Goal: Navigation & Orientation: Go to known website

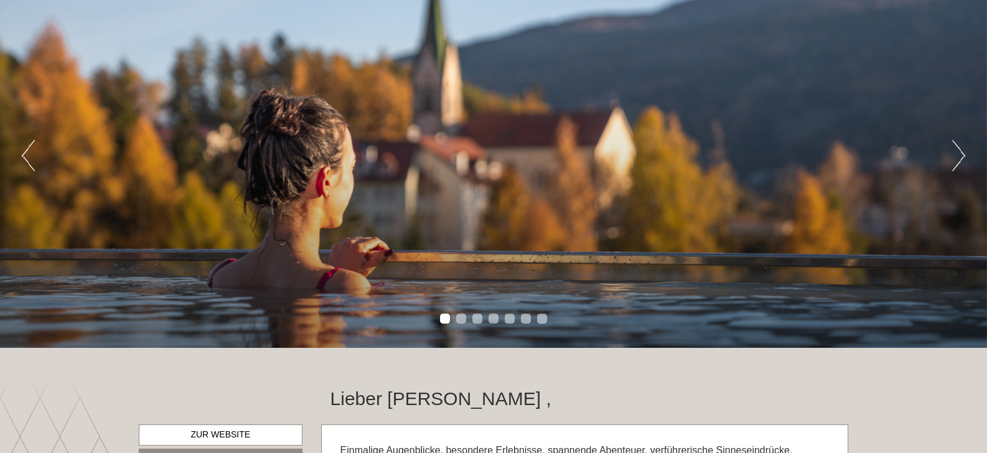
scroll to position [65, 0]
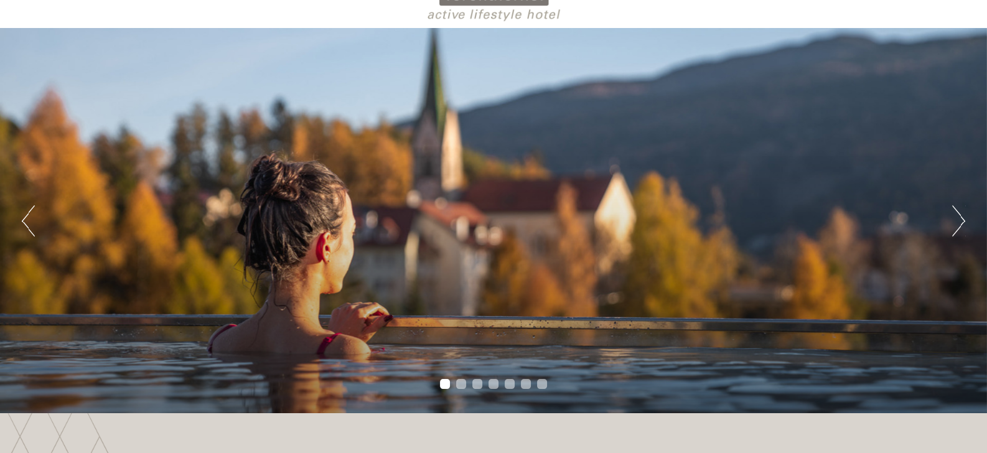
click at [962, 224] on button "Next" at bounding box center [959, 220] width 13 height 31
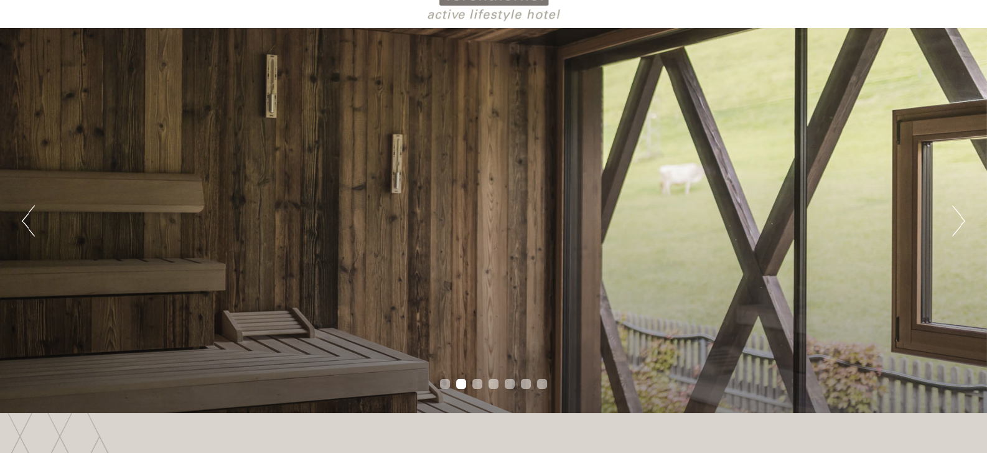
click at [962, 224] on button "Next" at bounding box center [959, 220] width 13 height 31
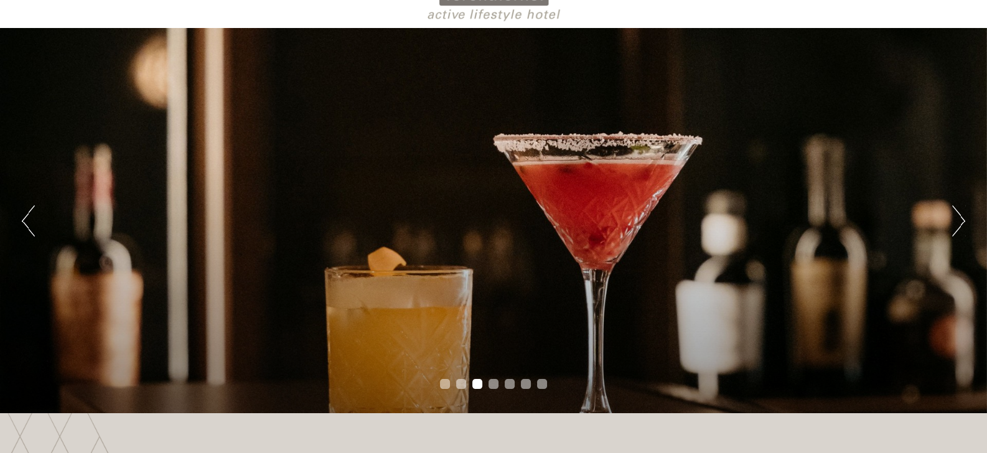
click at [962, 224] on button "Next" at bounding box center [959, 220] width 13 height 31
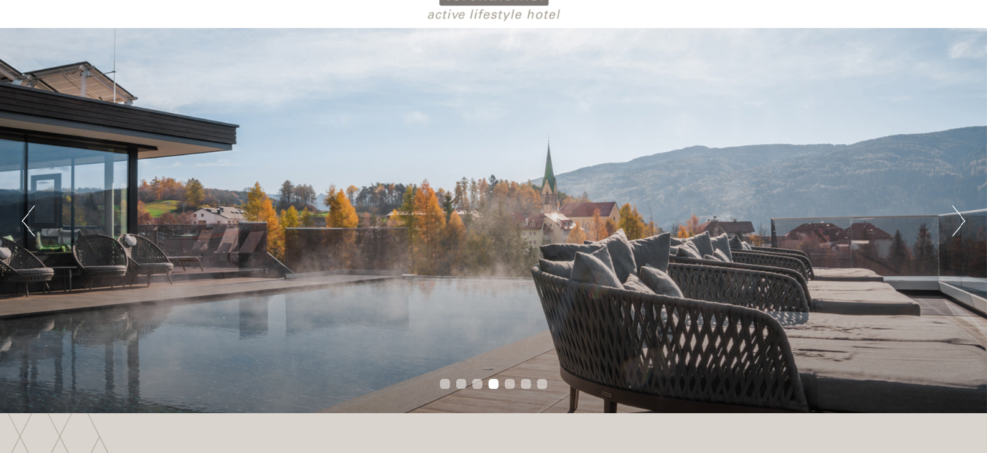
click at [962, 224] on button "Next" at bounding box center [959, 220] width 13 height 31
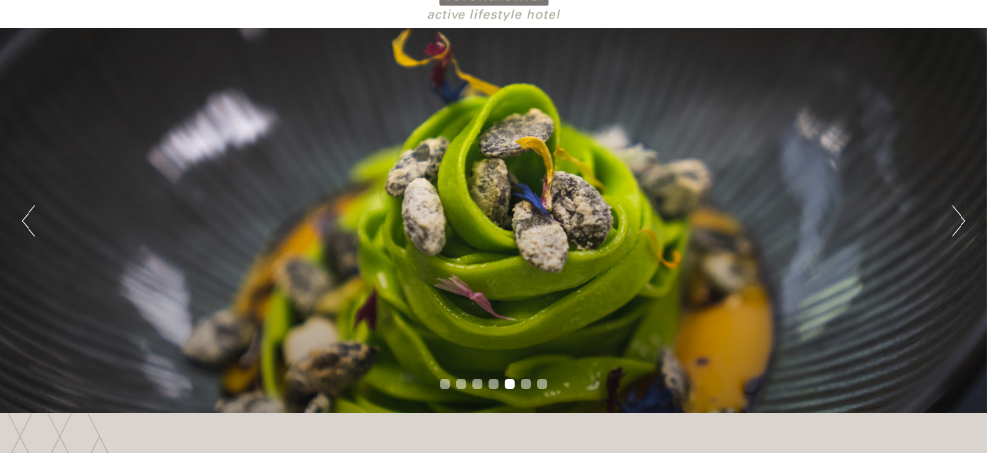
click at [962, 224] on button "Next" at bounding box center [959, 220] width 13 height 31
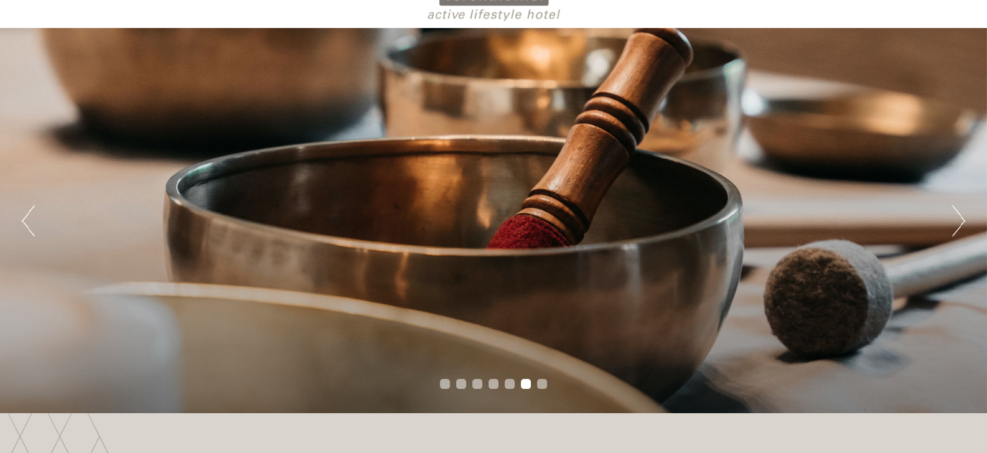
click at [962, 224] on button "Next" at bounding box center [959, 220] width 13 height 31
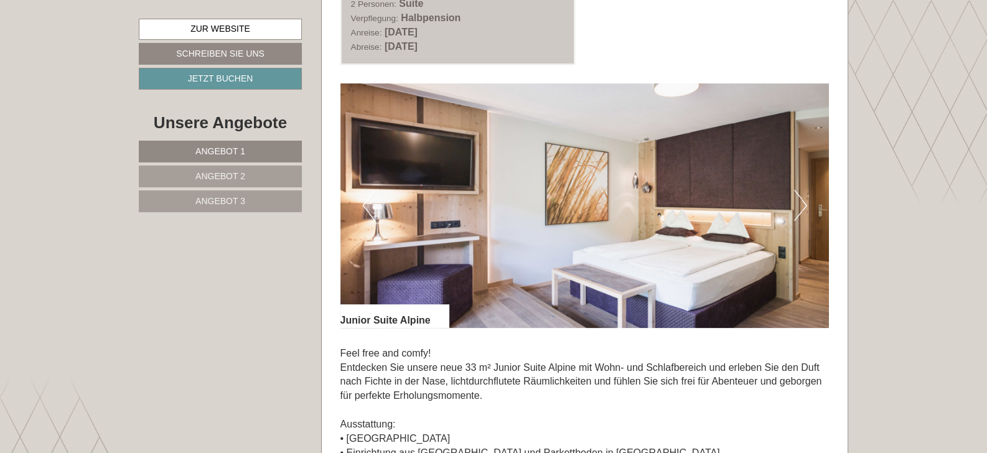
scroll to position [784, 0]
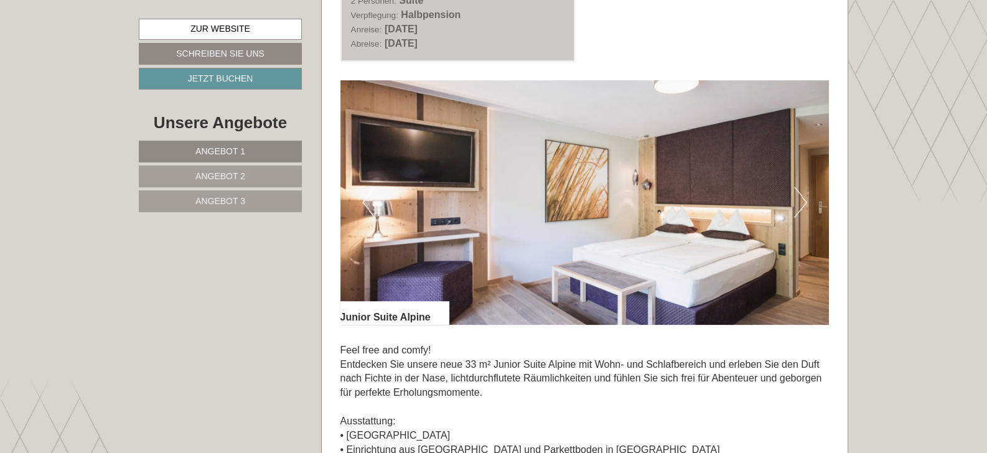
click at [802, 203] on button "Next" at bounding box center [800, 202] width 13 height 31
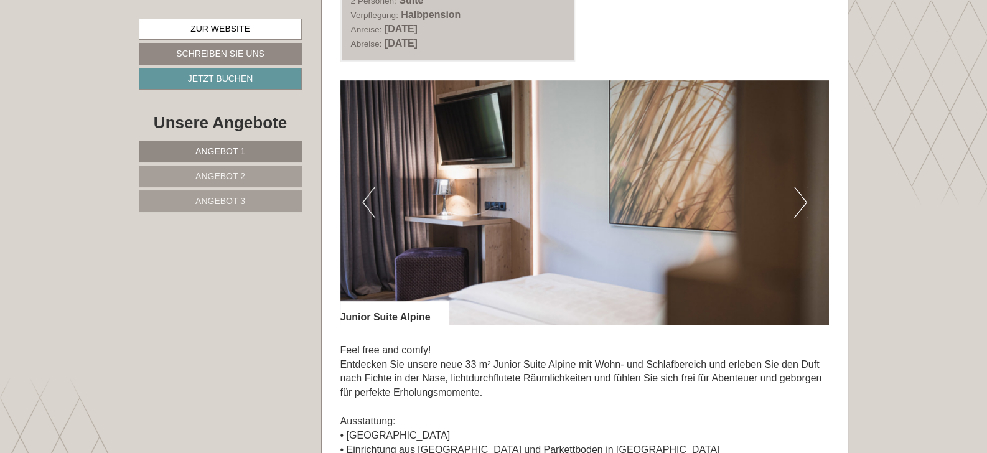
click at [802, 203] on button "Next" at bounding box center [800, 202] width 13 height 31
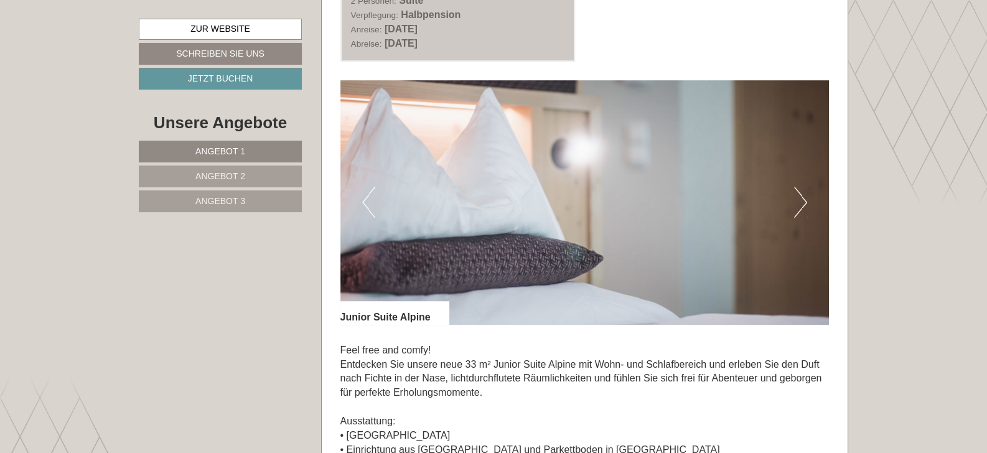
click at [802, 203] on button "Next" at bounding box center [800, 202] width 13 height 31
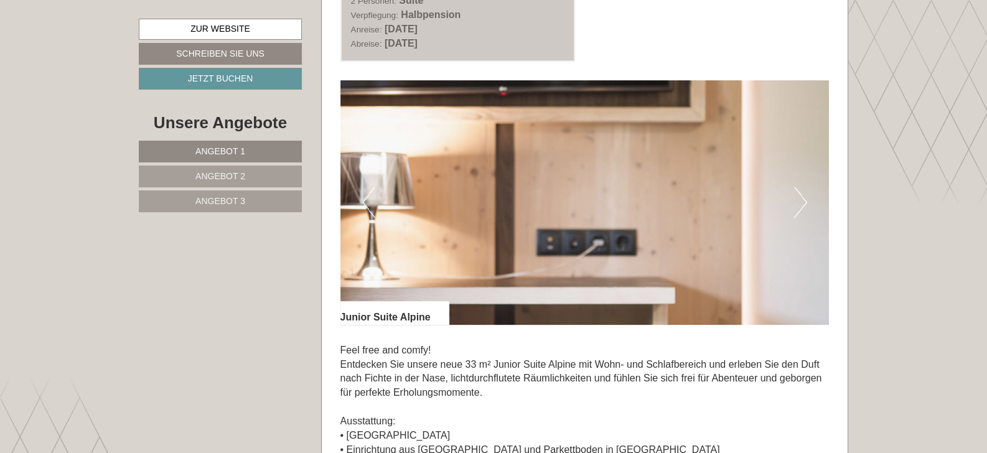
click at [802, 203] on button "Next" at bounding box center [800, 202] width 13 height 31
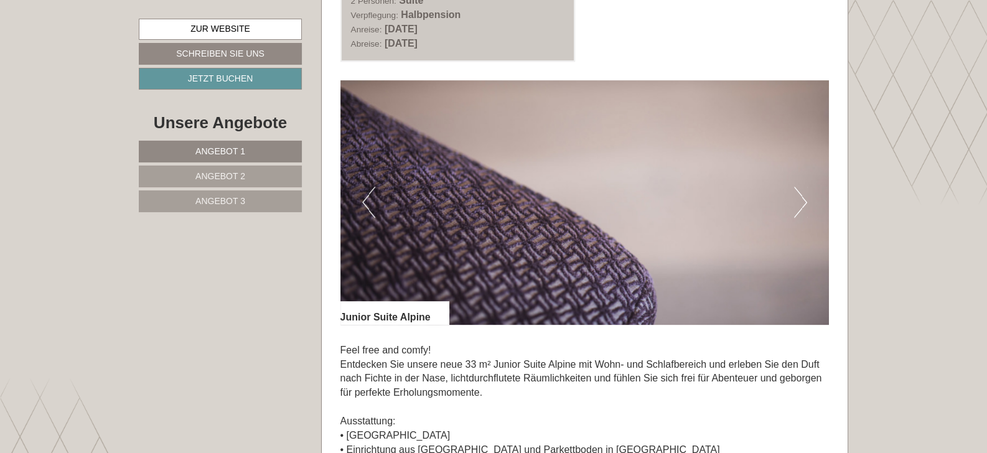
click at [802, 203] on button "Next" at bounding box center [800, 202] width 13 height 31
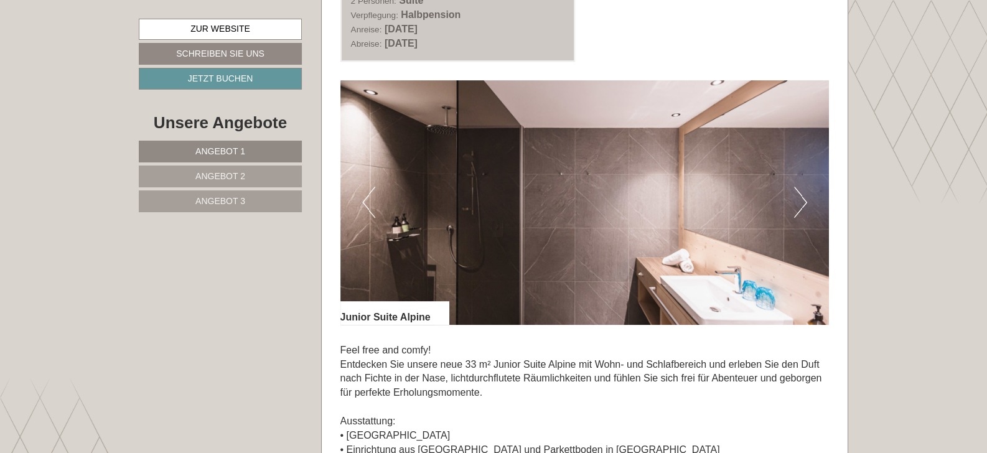
click at [802, 203] on button "Next" at bounding box center [800, 202] width 13 height 31
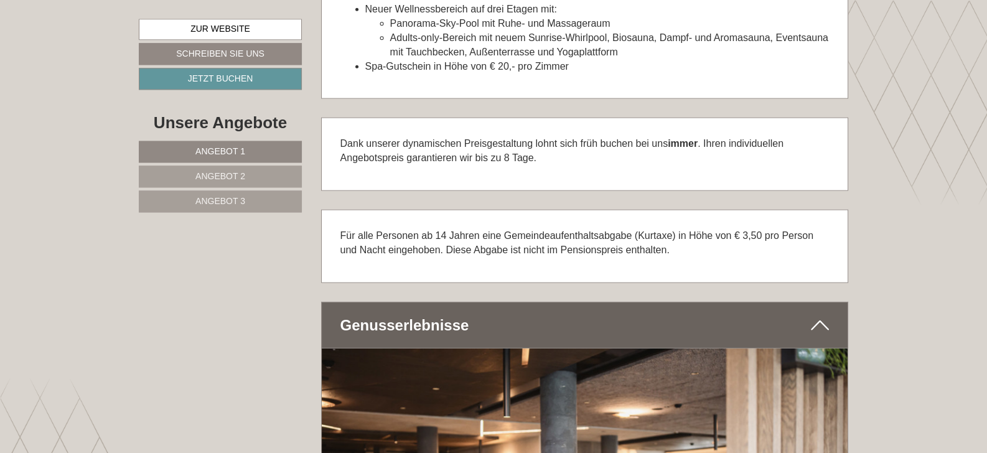
scroll to position [4118, 0]
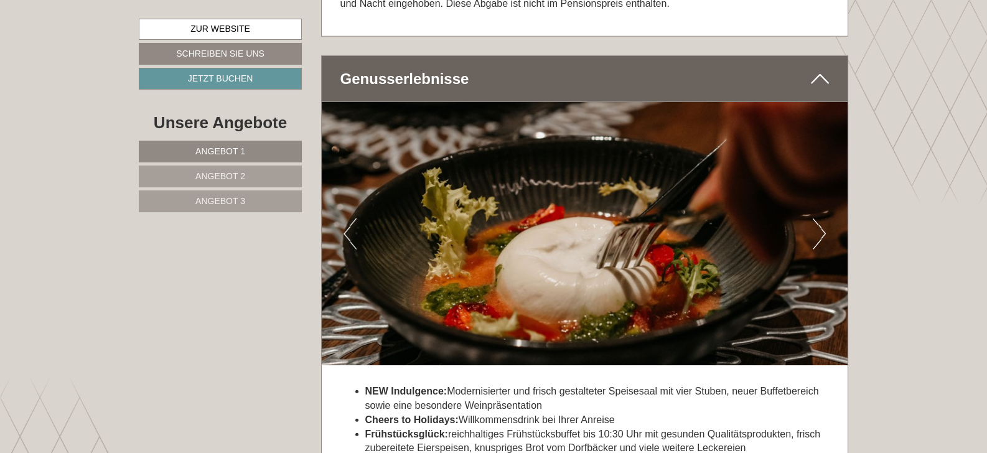
click at [824, 230] on button "Next" at bounding box center [819, 234] width 13 height 31
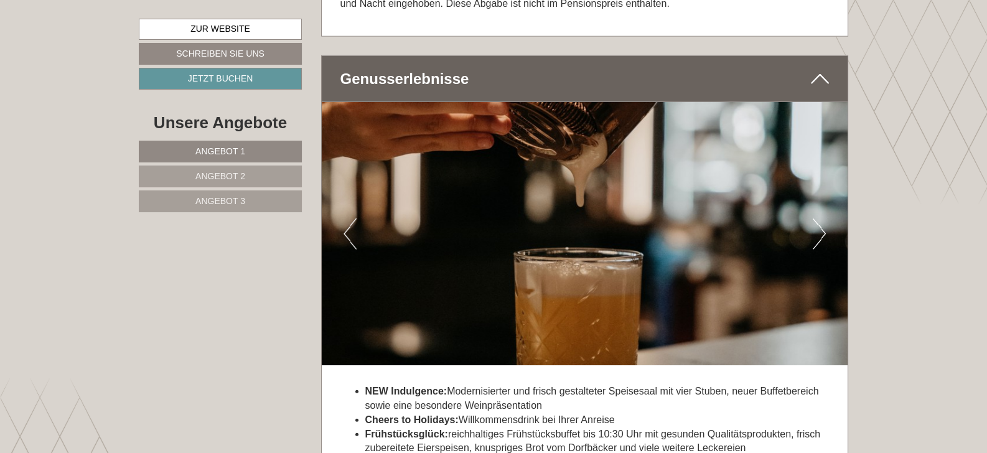
click at [824, 230] on button "Next" at bounding box center [819, 234] width 13 height 31
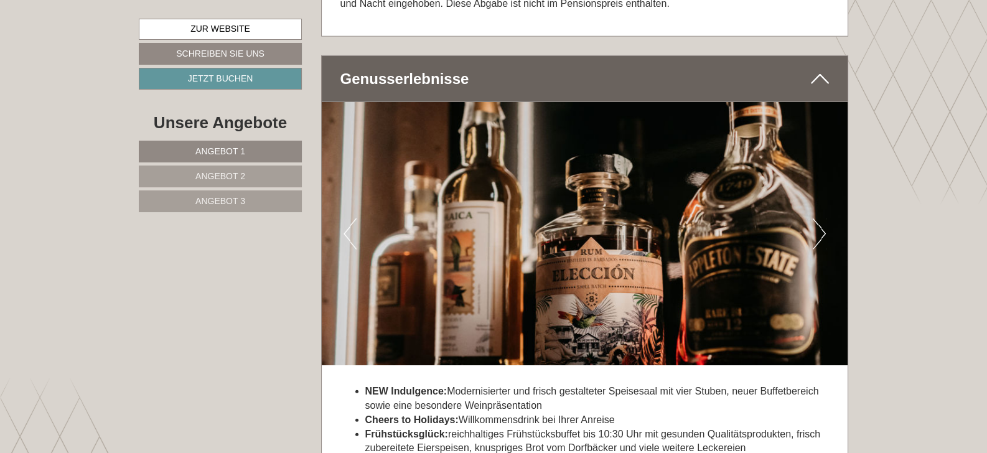
click at [824, 230] on button "Next" at bounding box center [819, 234] width 13 height 31
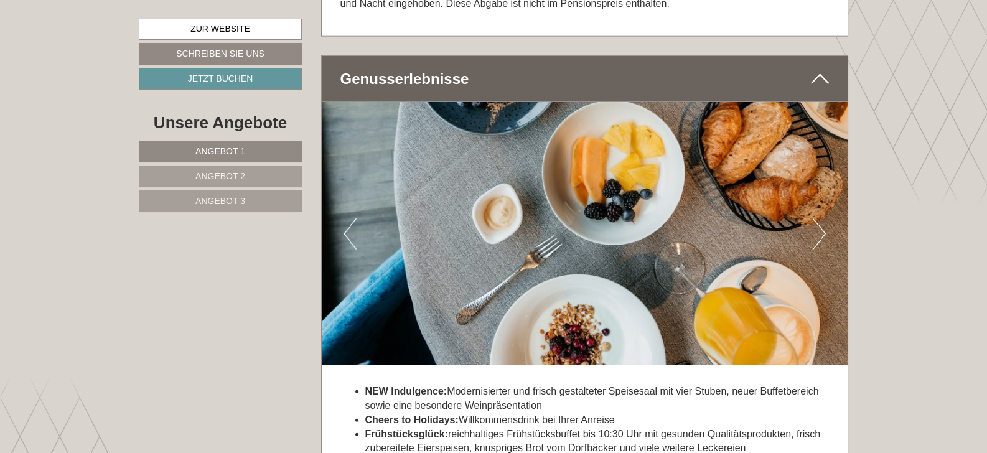
click at [824, 230] on button "Next" at bounding box center [819, 234] width 13 height 31
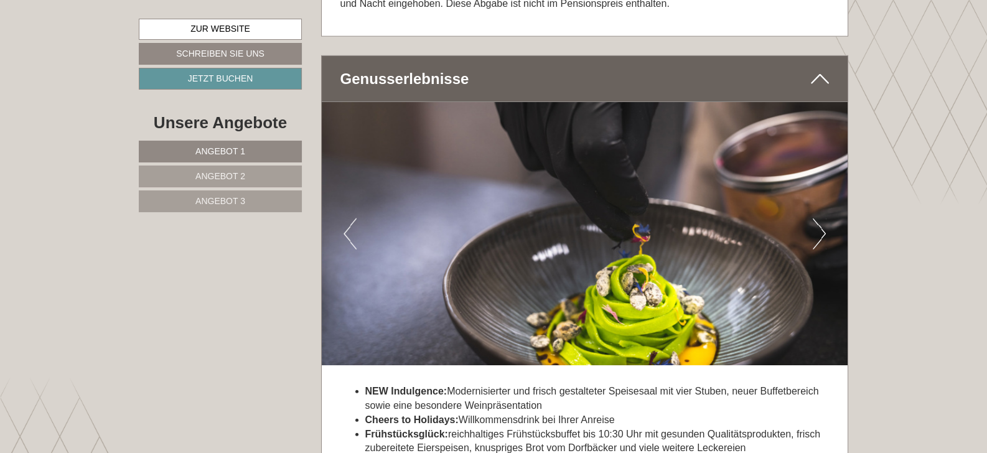
click at [824, 230] on button "Next" at bounding box center [819, 234] width 13 height 31
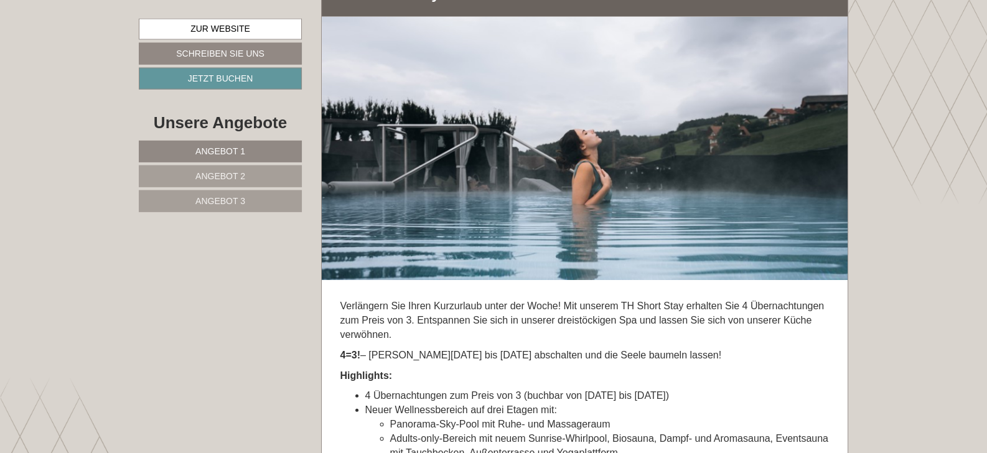
scroll to position [3399, 0]
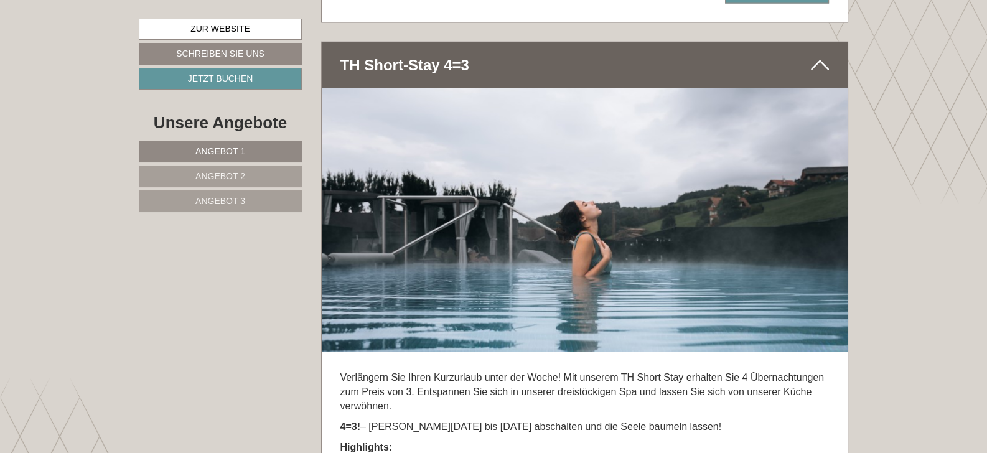
click at [824, 230] on img at bounding box center [585, 219] width 527 height 263
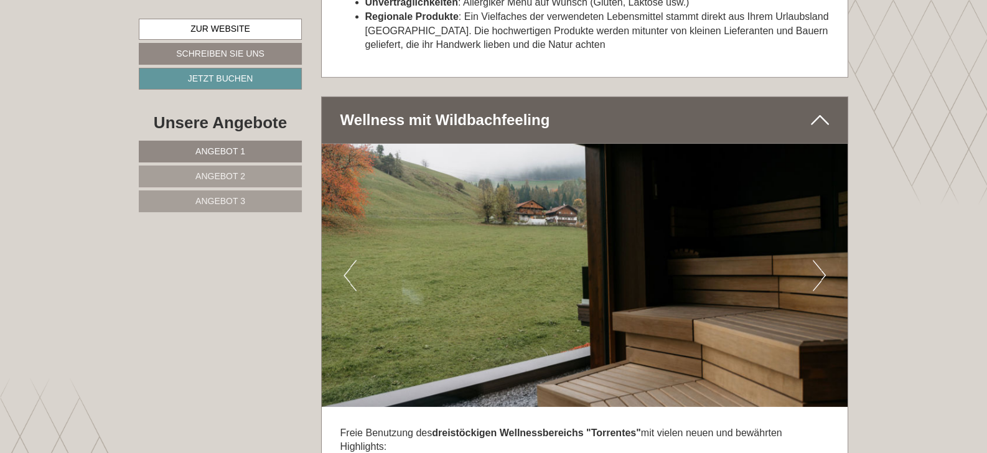
scroll to position [4772, 0]
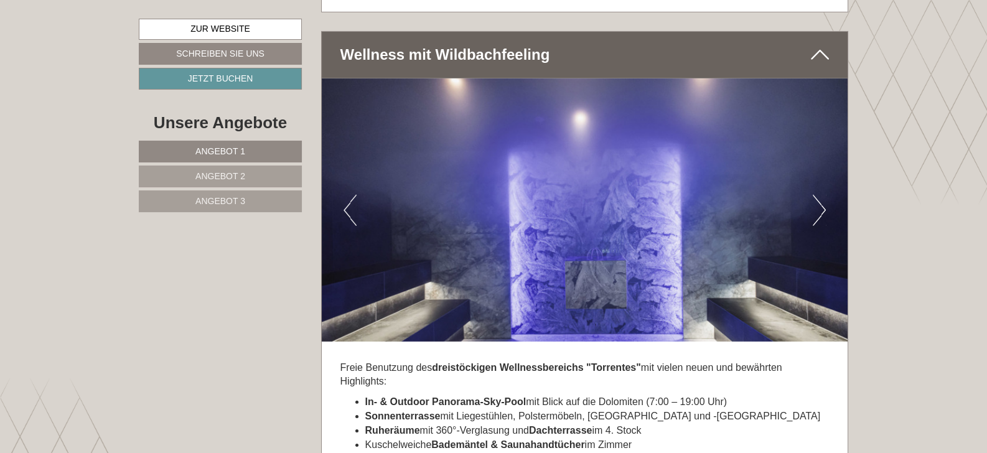
click at [823, 196] on button "Next" at bounding box center [819, 210] width 13 height 31
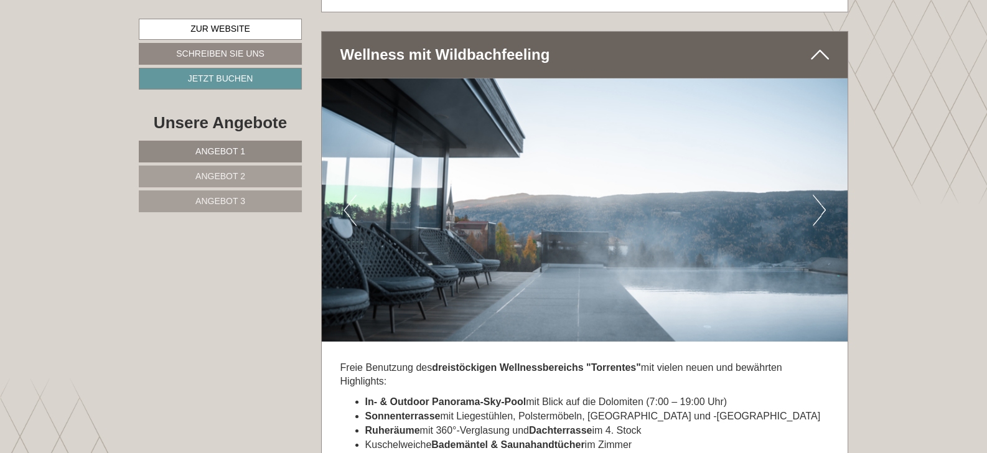
click at [823, 196] on button "Next" at bounding box center [819, 210] width 13 height 31
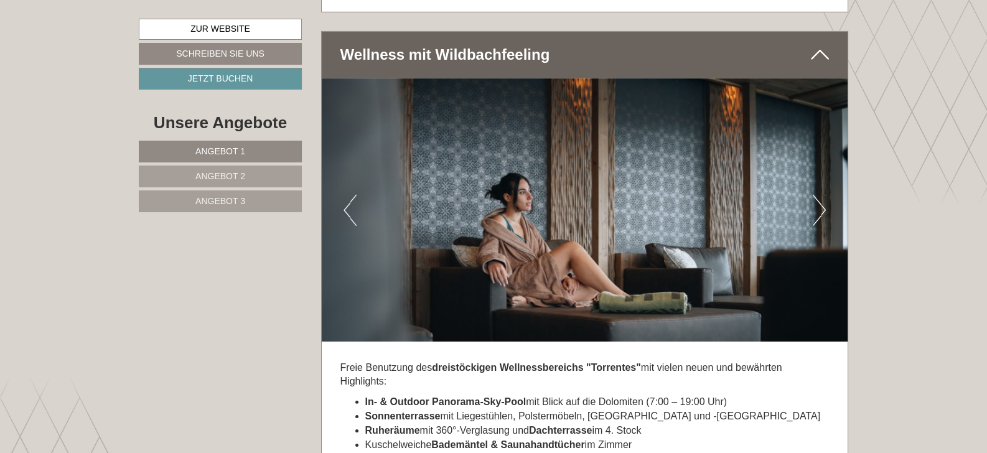
click at [823, 196] on button "Next" at bounding box center [819, 210] width 13 height 31
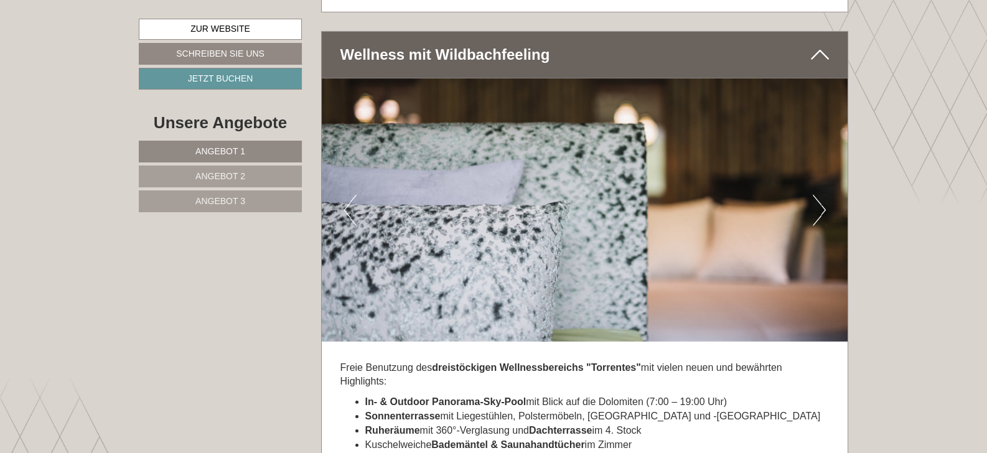
click at [823, 196] on button "Next" at bounding box center [819, 210] width 13 height 31
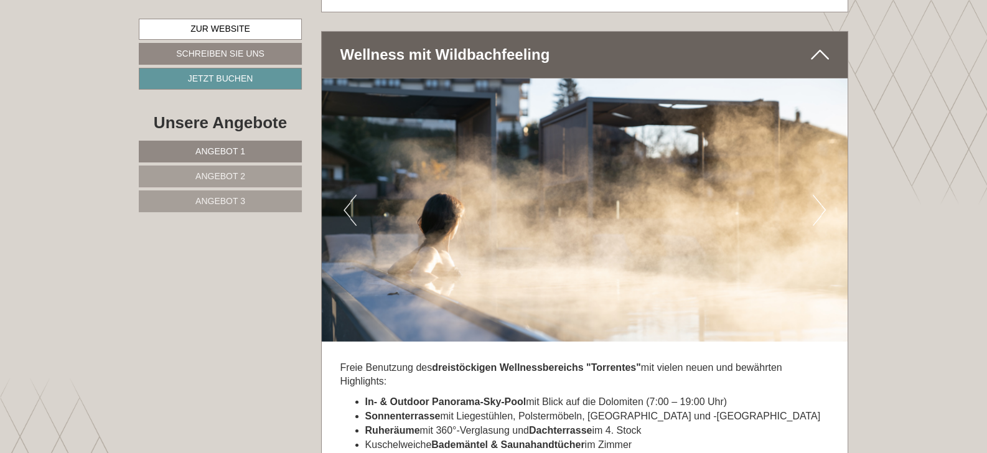
click at [823, 196] on button "Next" at bounding box center [819, 210] width 13 height 31
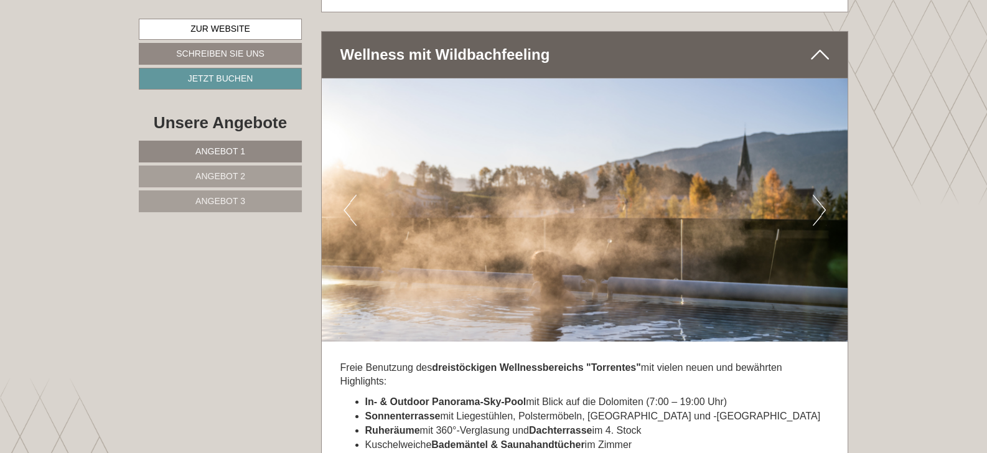
click at [822, 197] on button "Next" at bounding box center [819, 210] width 13 height 31
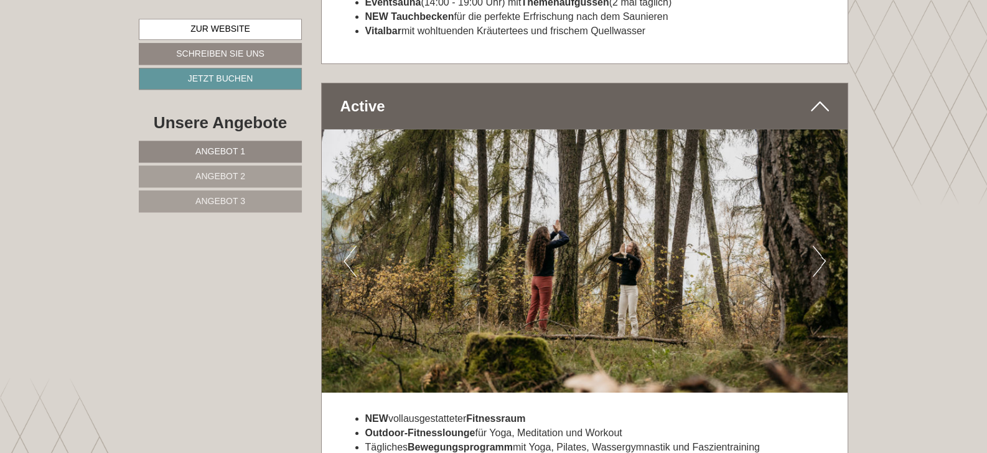
scroll to position [5361, 0]
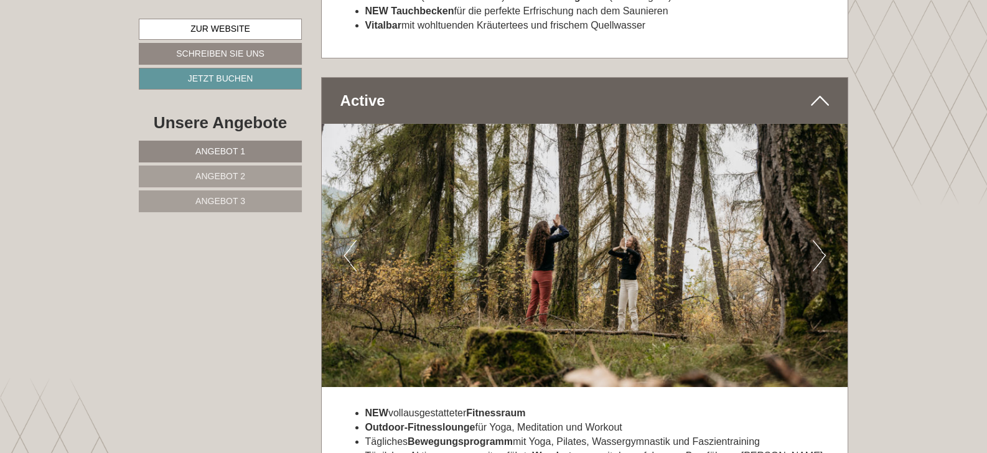
click at [822, 240] on button "Next" at bounding box center [819, 255] width 13 height 31
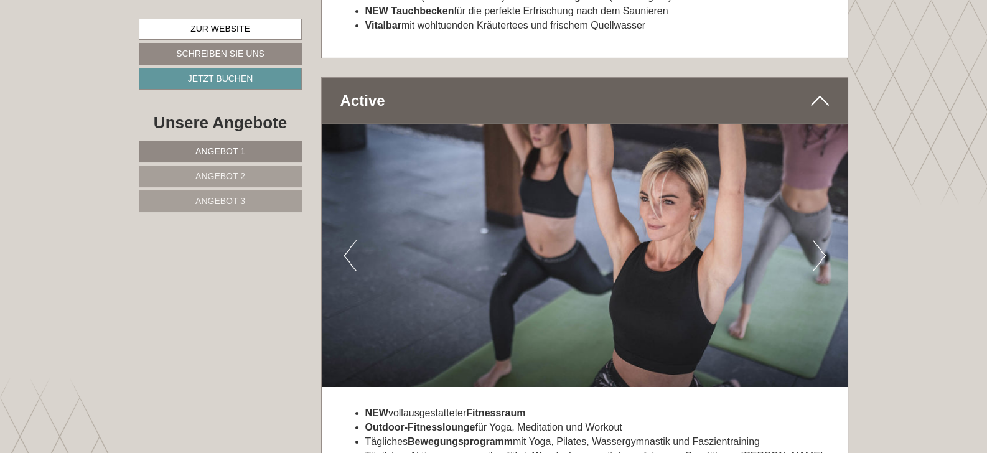
click at [822, 240] on button "Next" at bounding box center [819, 255] width 13 height 31
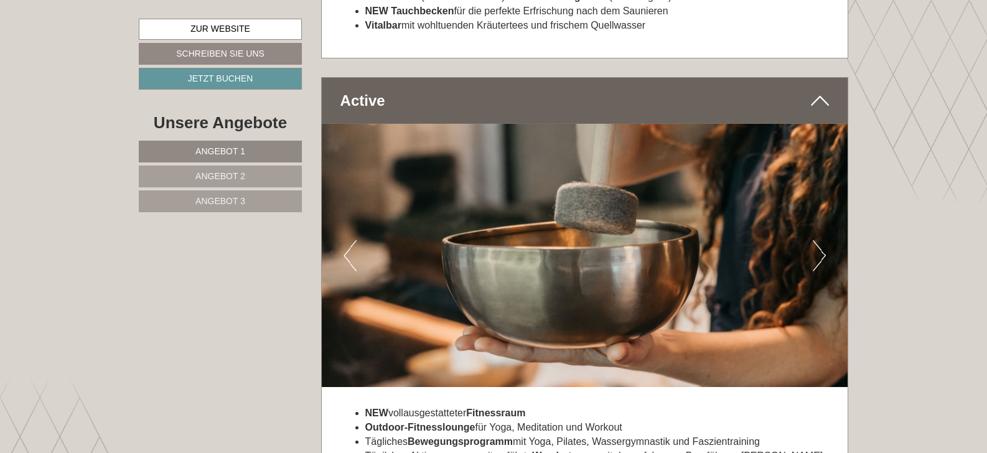
click at [822, 240] on button "Next" at bounding box center [819, 255] width 13 height 31
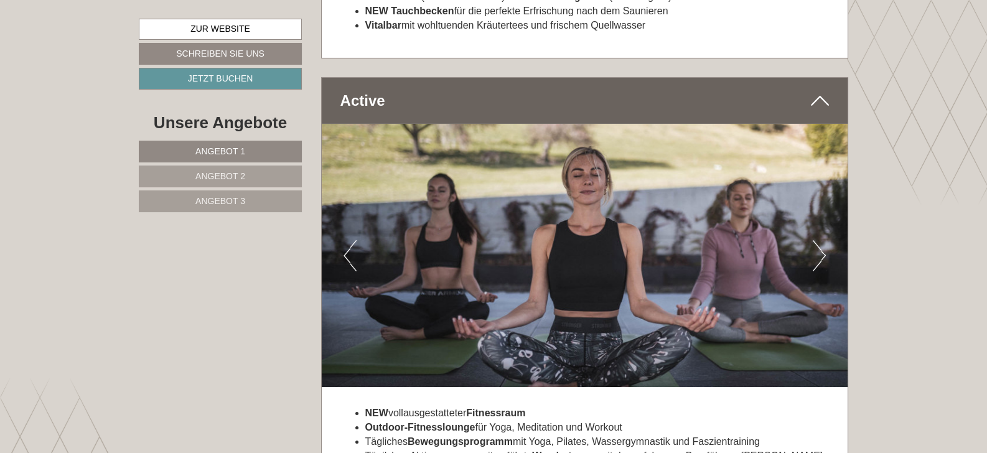
click at [822, 240] on button "Next" at bounding box center [819, 255] width 13 height 31
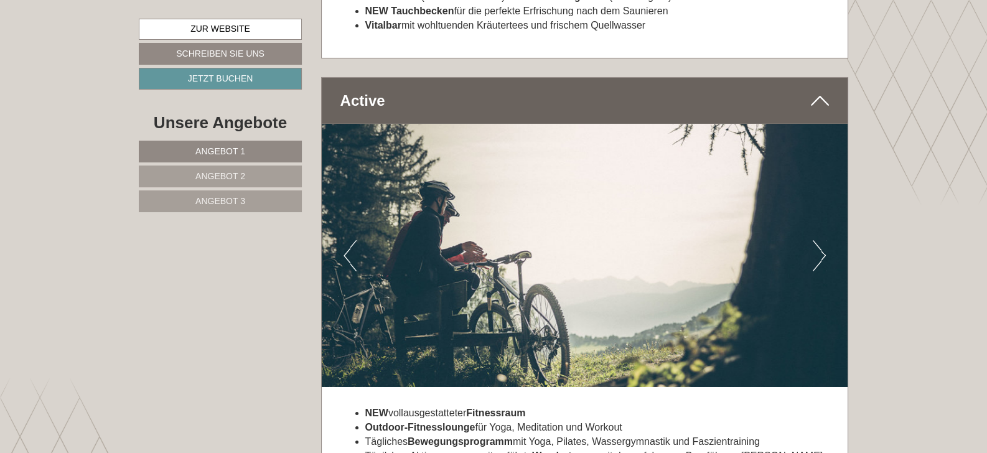
click at [822, 240] on button "Next" at bounding box center [819, 255] width 13 height 31
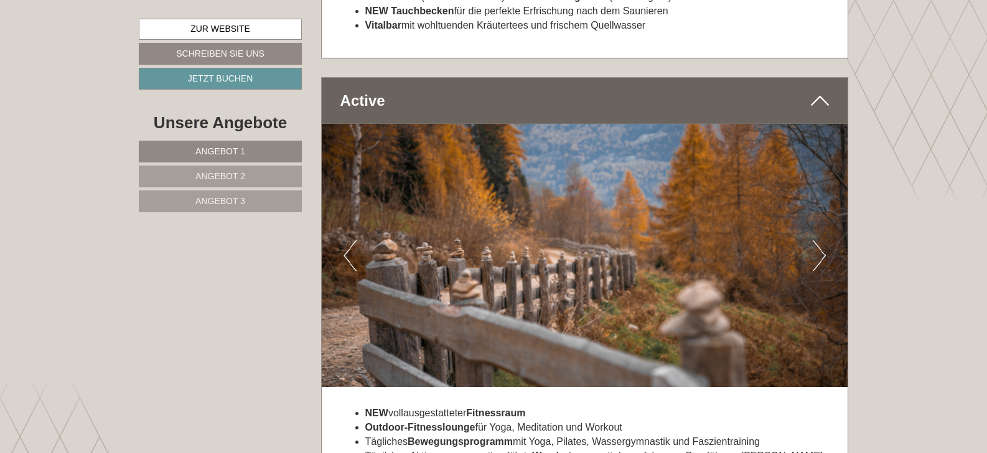
click at [822, 240] on button "Next" at bounding box center [819, 255] width 13 height 31
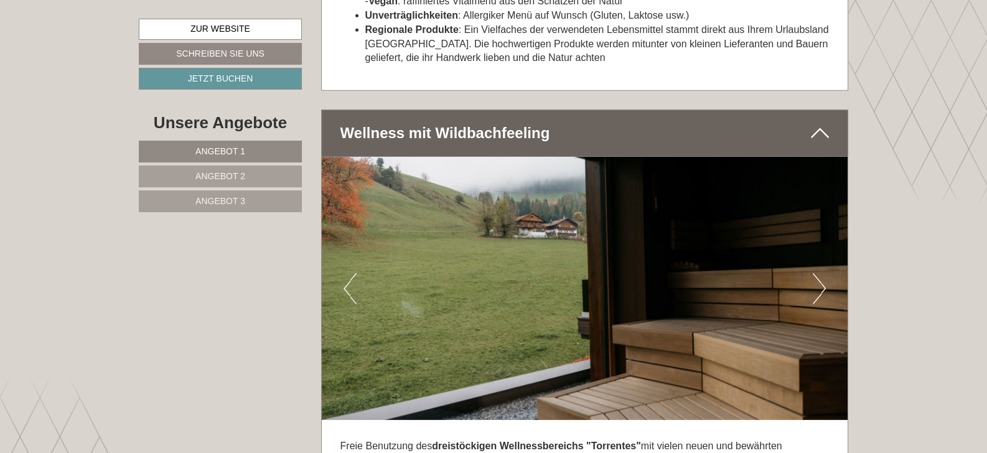
scroll to position [4105, 0]
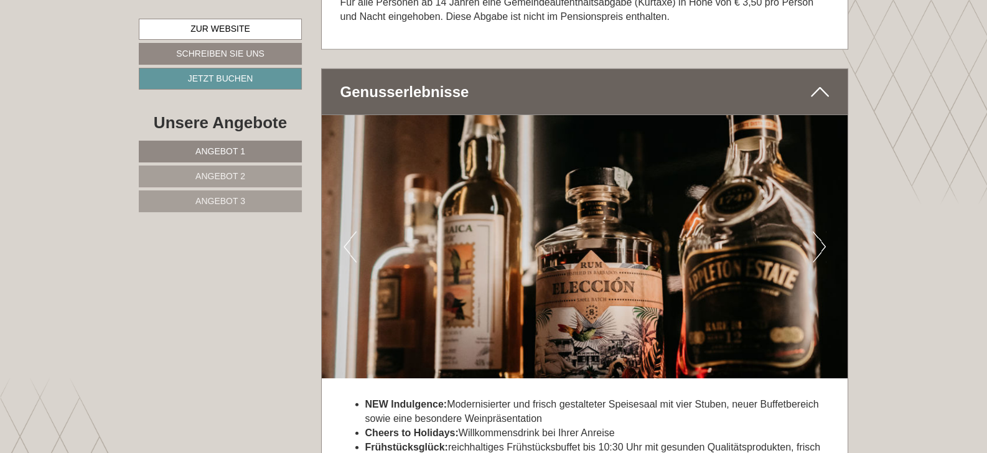
click at [499, 257] on img at bounding box center [585, 246] width 527 height 263
click at [587, 250] on img at bounding box center [585, 246] width 527 height 263
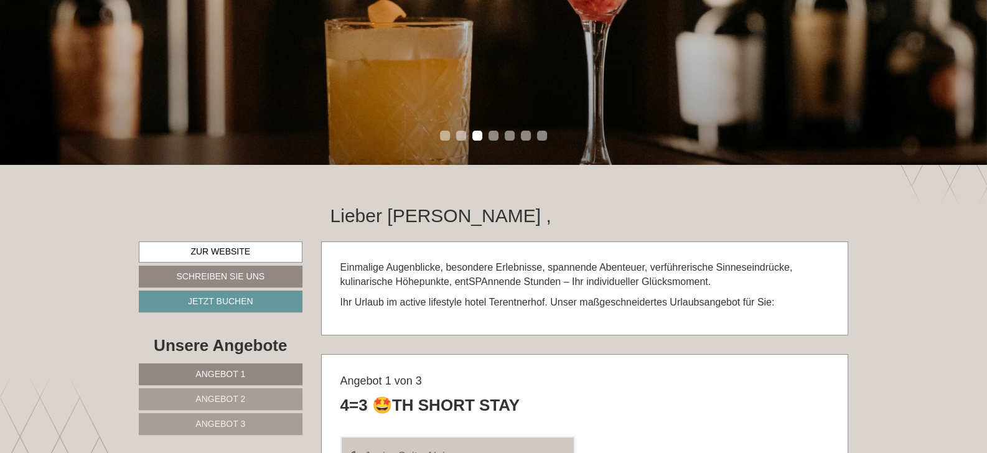
scroll to position [0, 0]
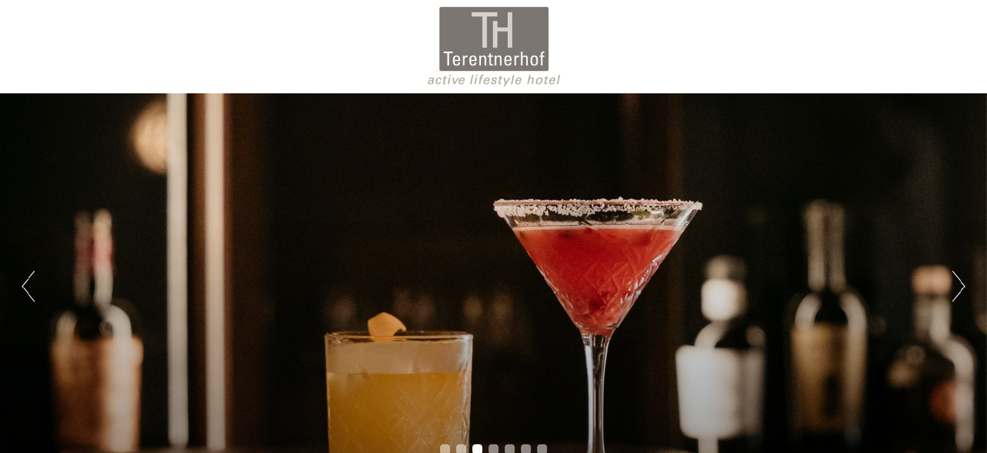
click at [484, 47] on div at bounding box center [493, 46] width 697 height 81
click at [484, 83] on div at bounding box center [493, 46] width 697 height 81
click at [497, 52] on div at bounding box center [493, 46] width 697 height 81
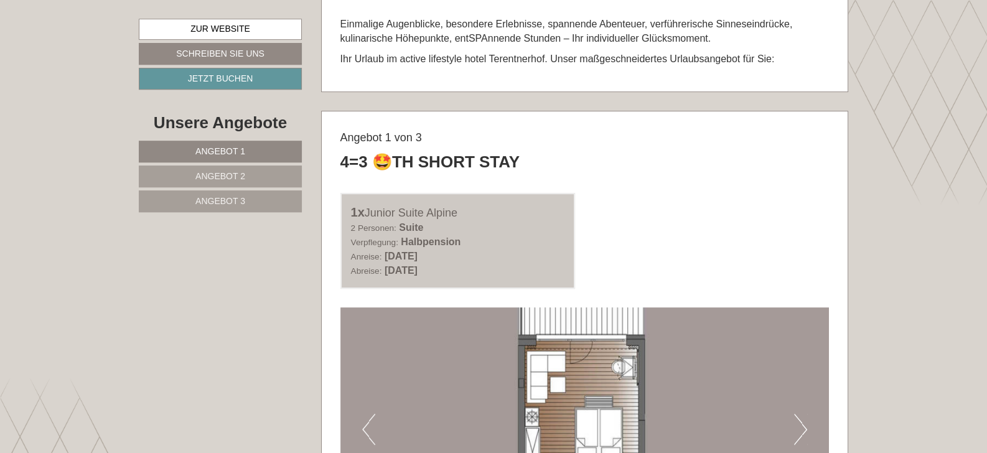
scroll to position [588, 0]
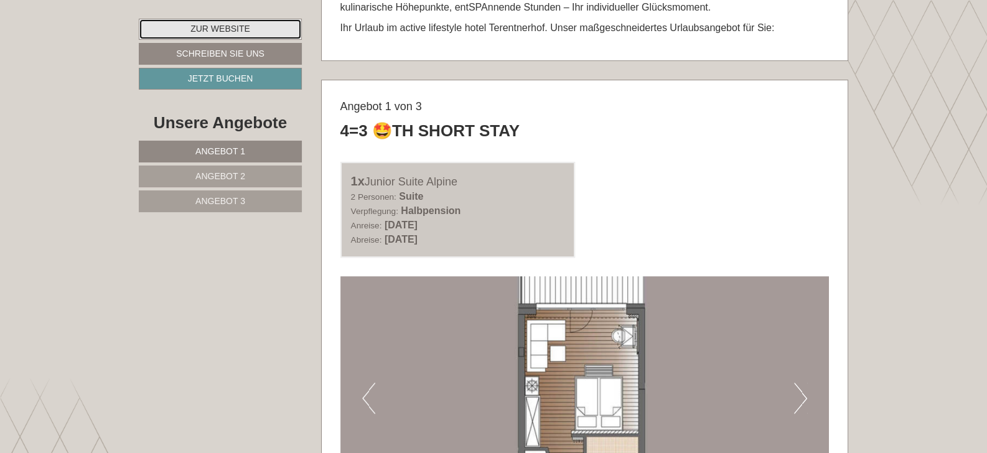
click at [227, 29] on link "Zur Website" at bounding box center [220, 29] width 163 height 21
